Goal: Information Seeking & Learning: Check status

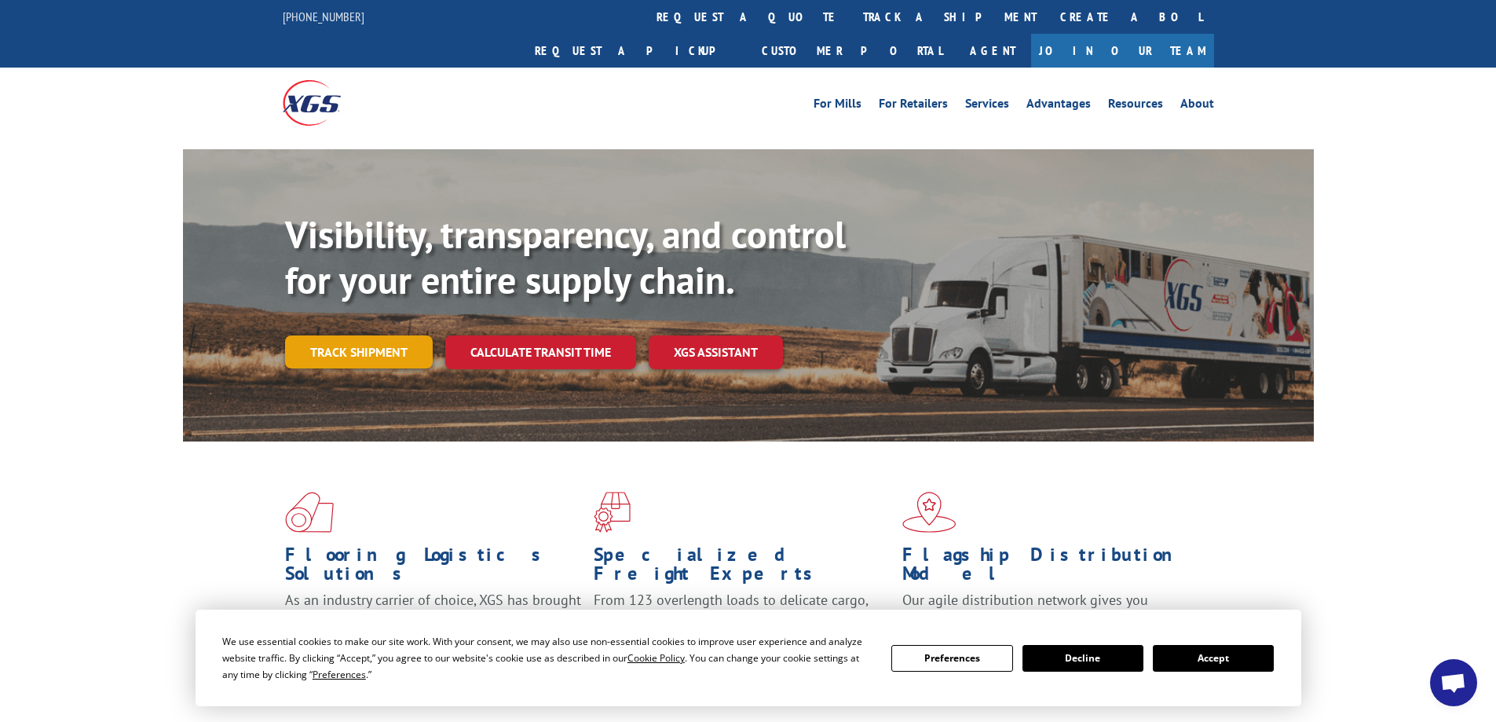
click at [397, 335] on link "Track shipment" at bounding box center [359, 351] width 148 height 33
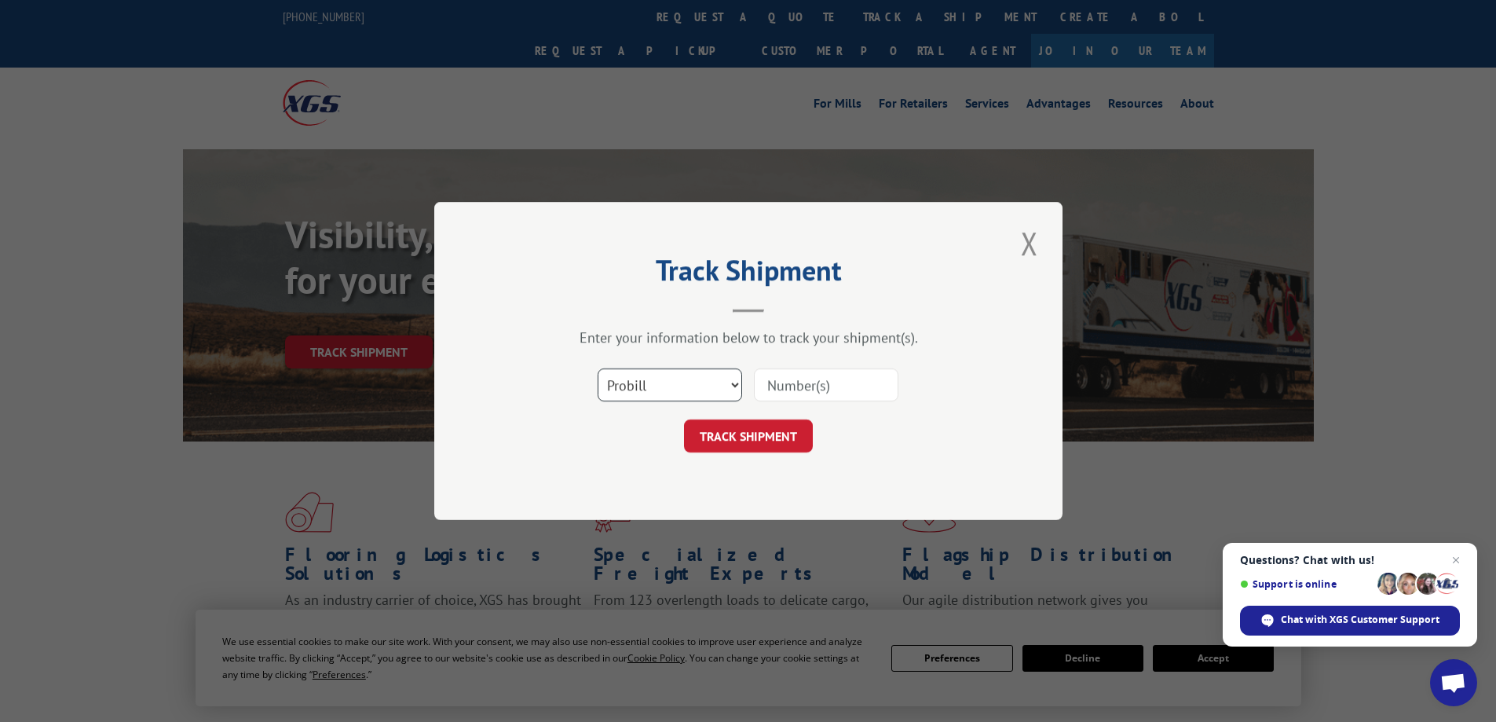
click at [679, 383] on select "Select category... Probill BOL PO" at bounding box center [670, 384] width 145 height 33
click at [829, 383] on input at bounding box center [826, 384] width 145 height 33
type input "17027425"
click at [729, 454] on div "Track Shipment Enter your information below to track your shipment(s). Select c…" at bounding box center [748, 361] width 628 height 318
click at [733, 439] on button "TRACK SHIPMENT" at bounding box center [748, 435] width 129 height 33
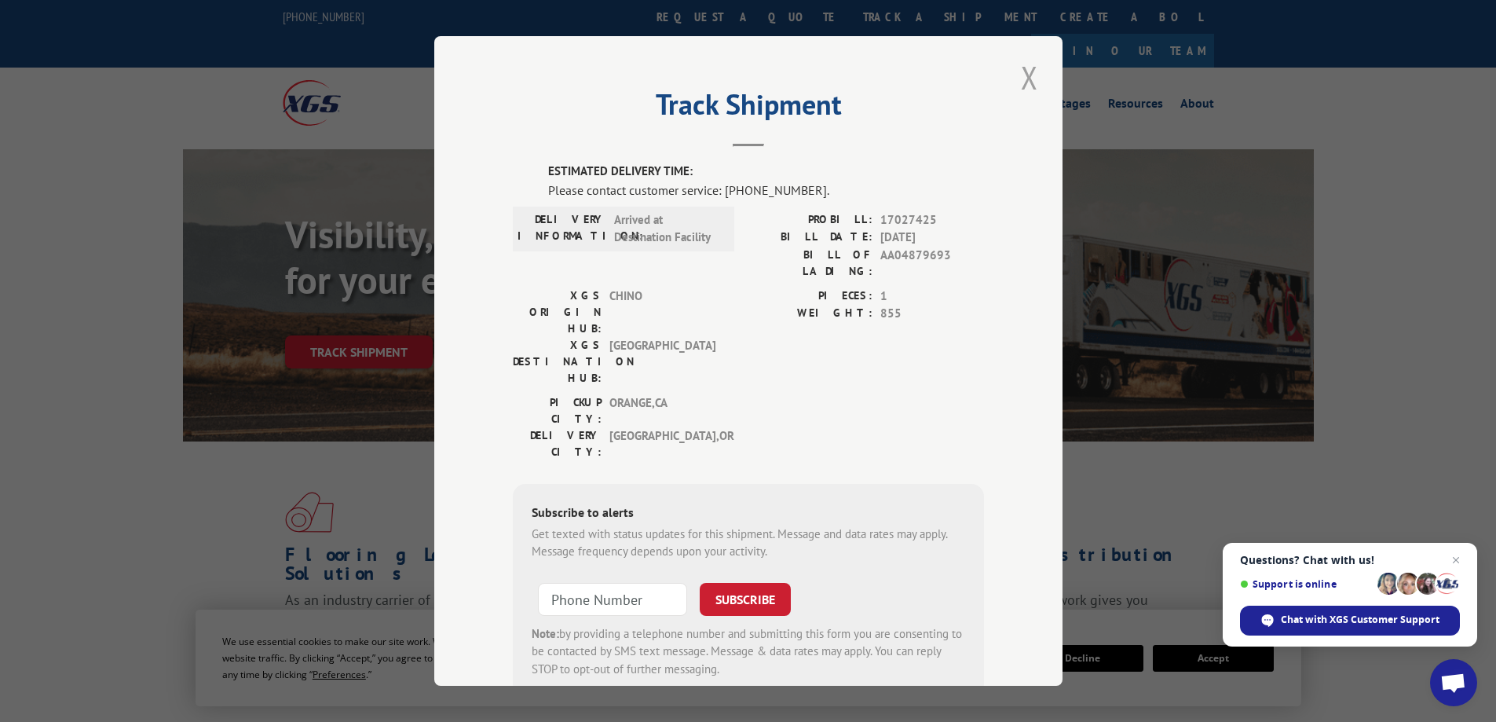
click at [1017, 71] on button "Close modal" at bounding box center [1029, 77] width 27 height 43
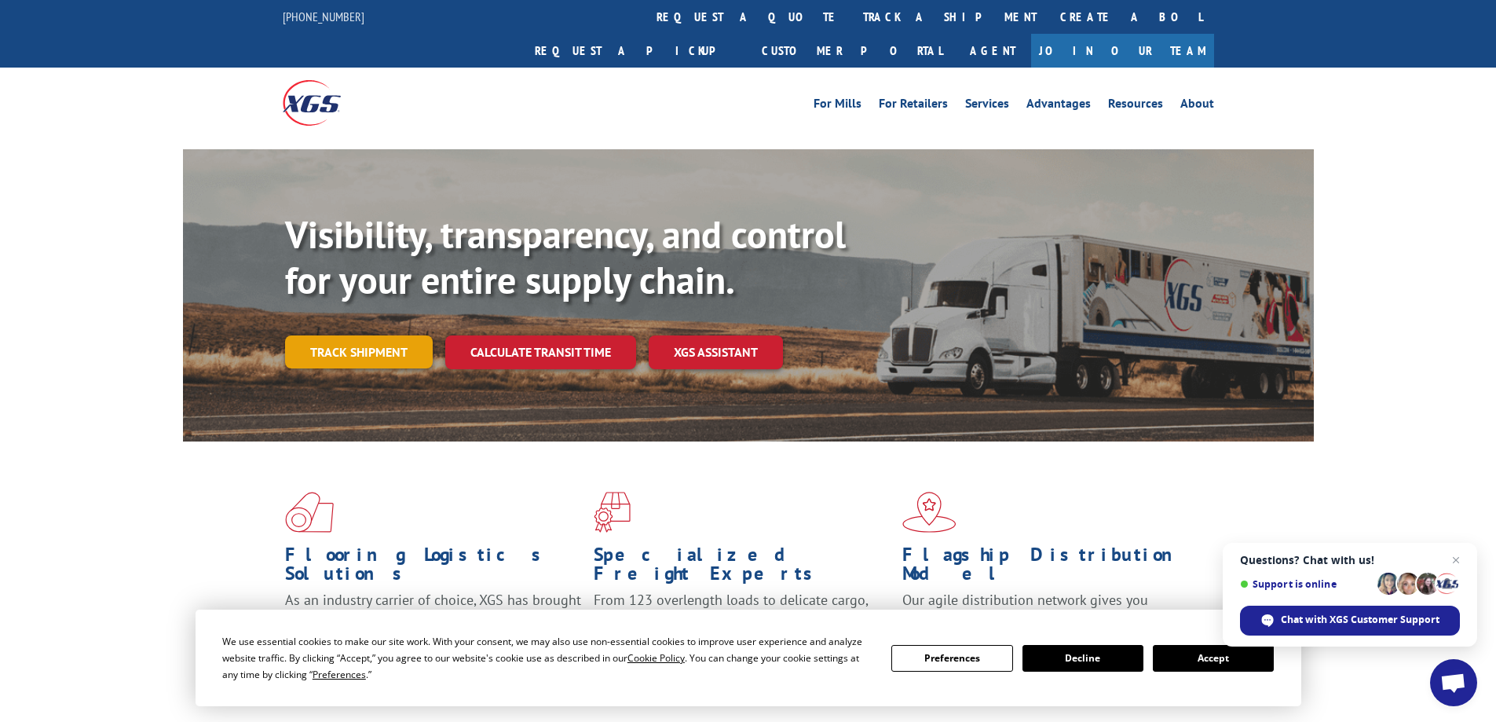
click at [393, 335] on link "Track shipment" at bounding box center [359, 351] width 148 height 33
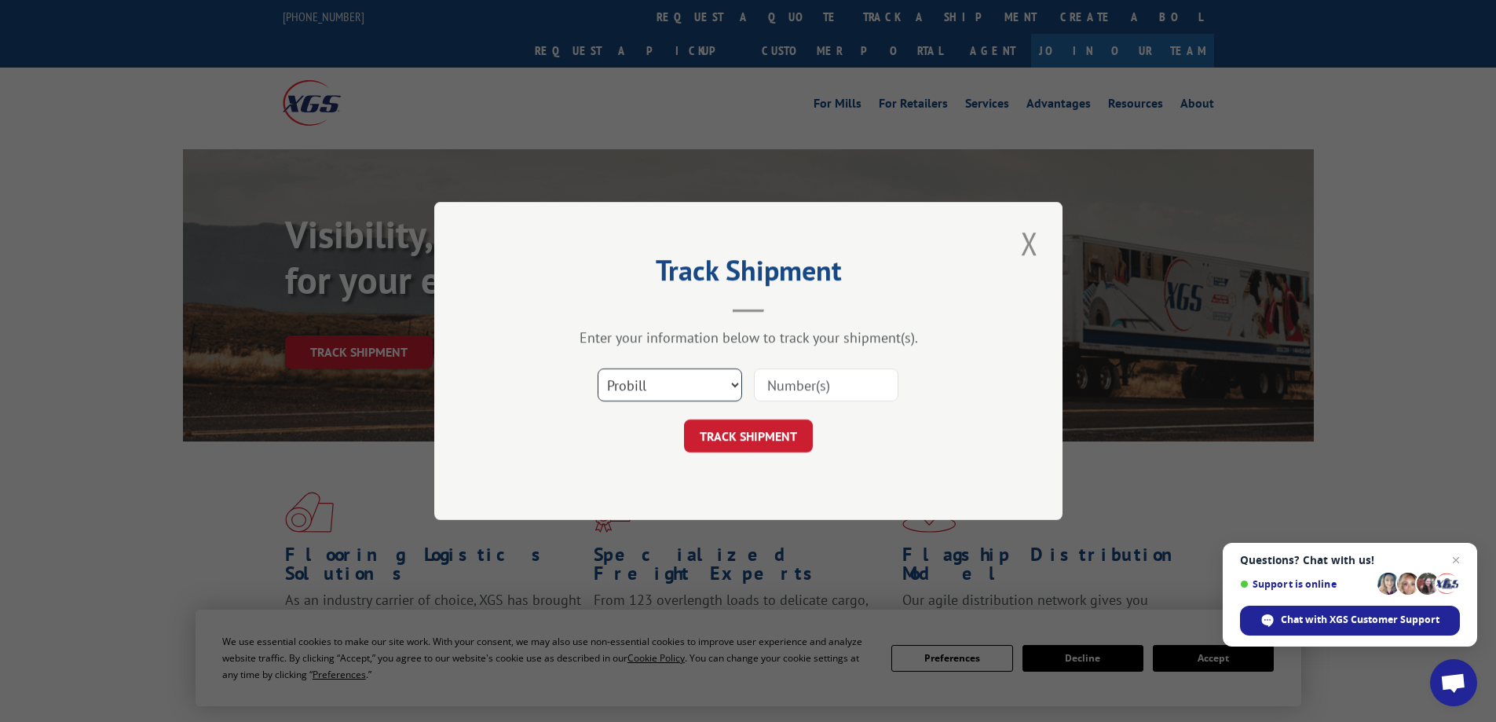
click at [725, 383] on select "Select category... Probill BOL PO" at bounding box center [670, 384] width 145 height 33
select select "po"
click at [598, 368] on select "Select category... Probill BOL PO" at bounding box center [670, 384] width 145 height 33
click at [811, 385] on input at bounding box center [826, 384] width 145 height 33
type input "04585480"
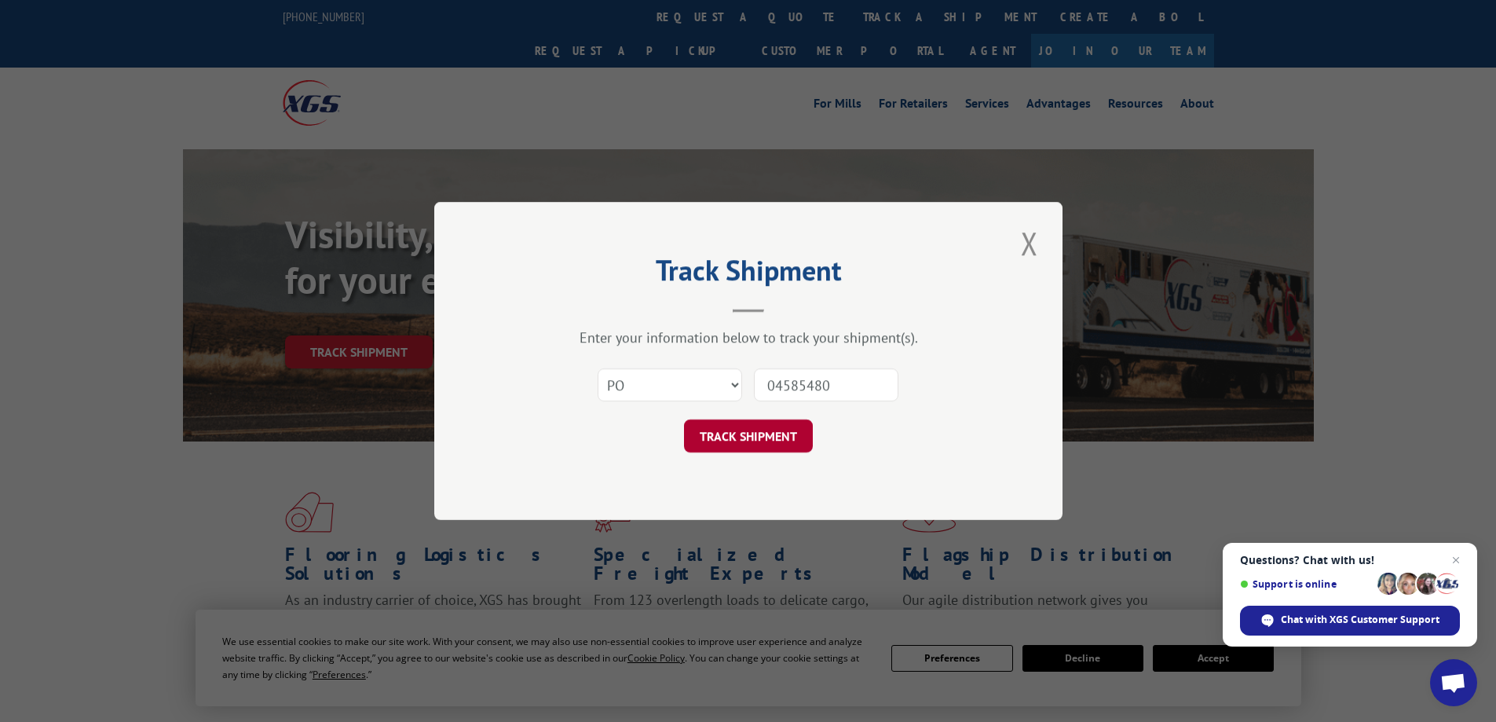
click at [767, 448] on button "TRACK SHIPMENT" at bounding box center [748, 435] width 129 height 33
